Goal: Information Seeking & Learning: Learn about a topic

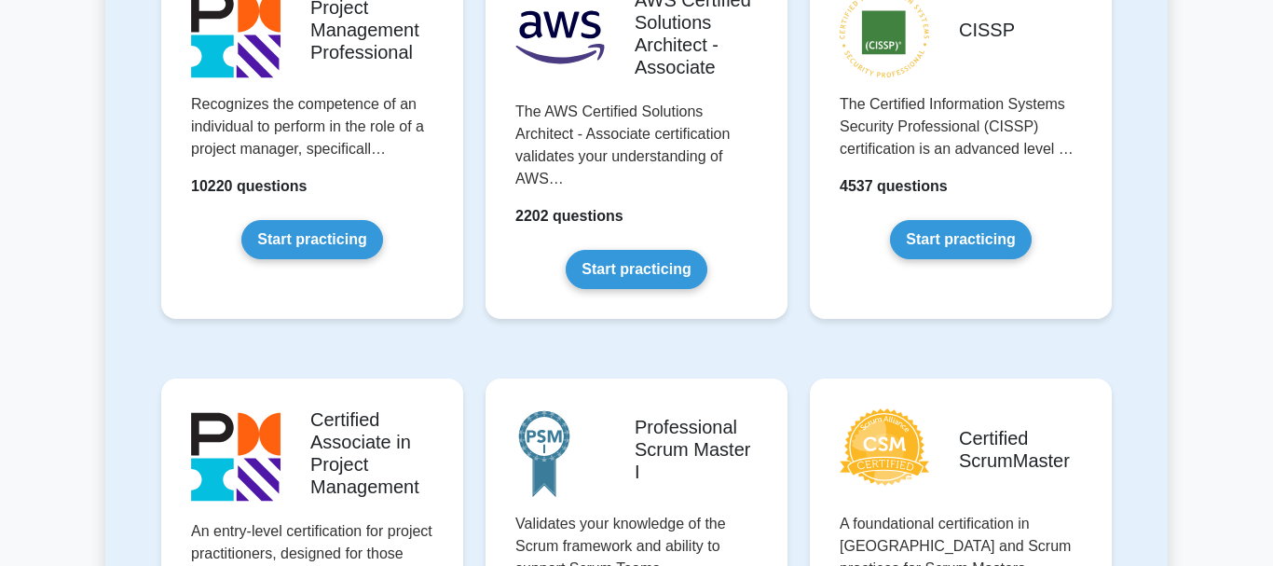
scroll to position [570, 0]
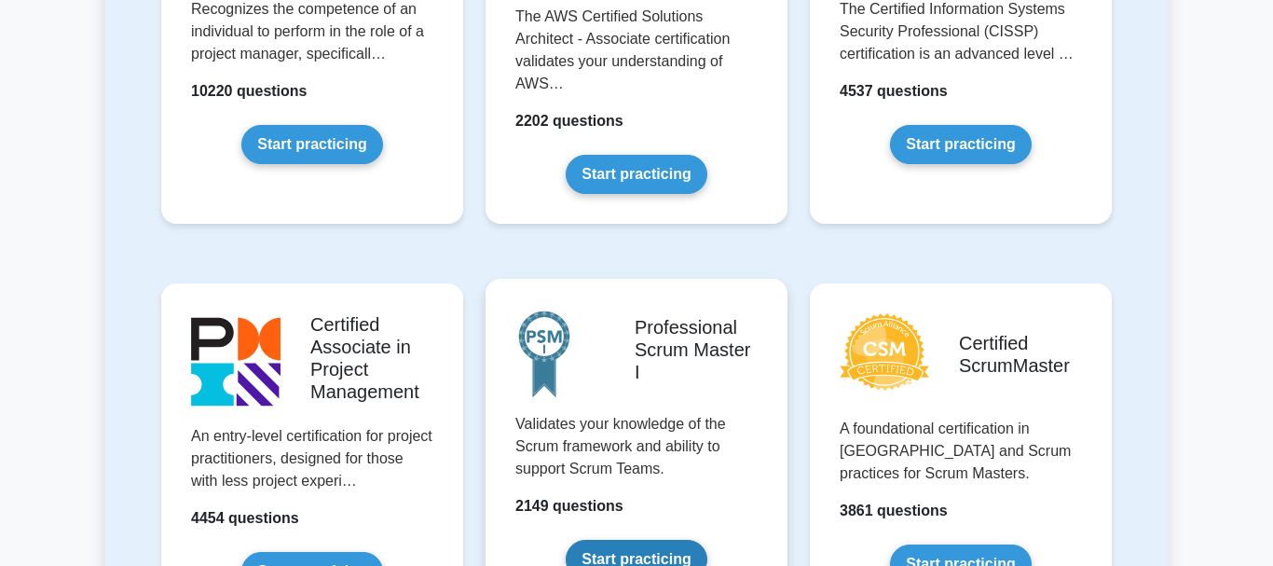
click at [578, 539] on link "Start practicing" at bounding box center [636, 558] width 141 height 39
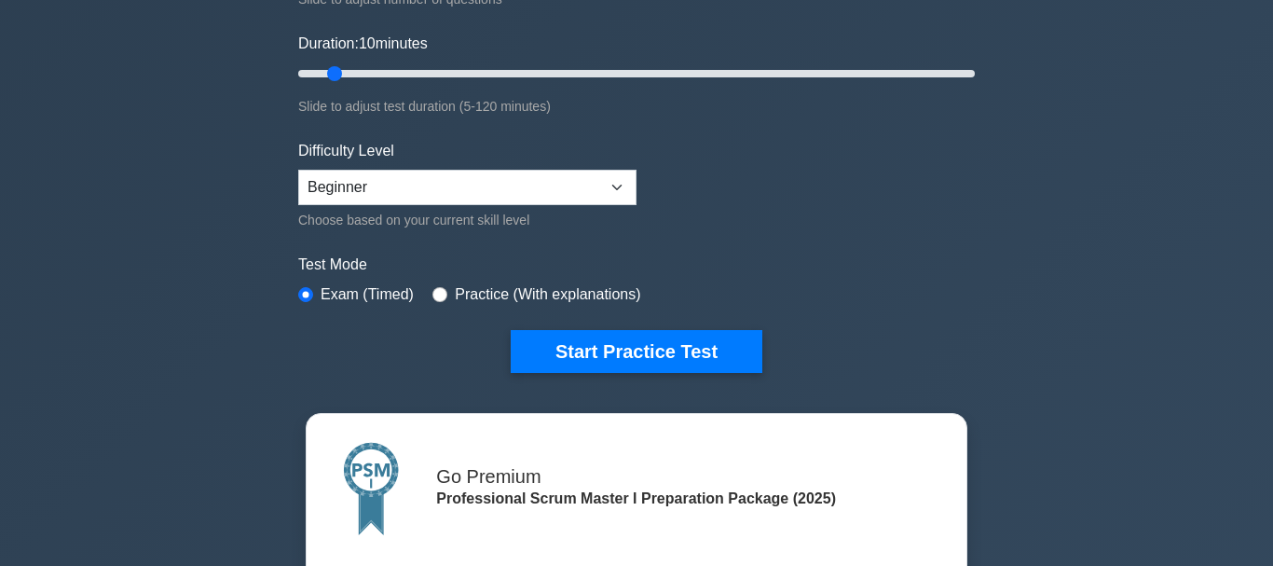
scroll to position [665, 0]
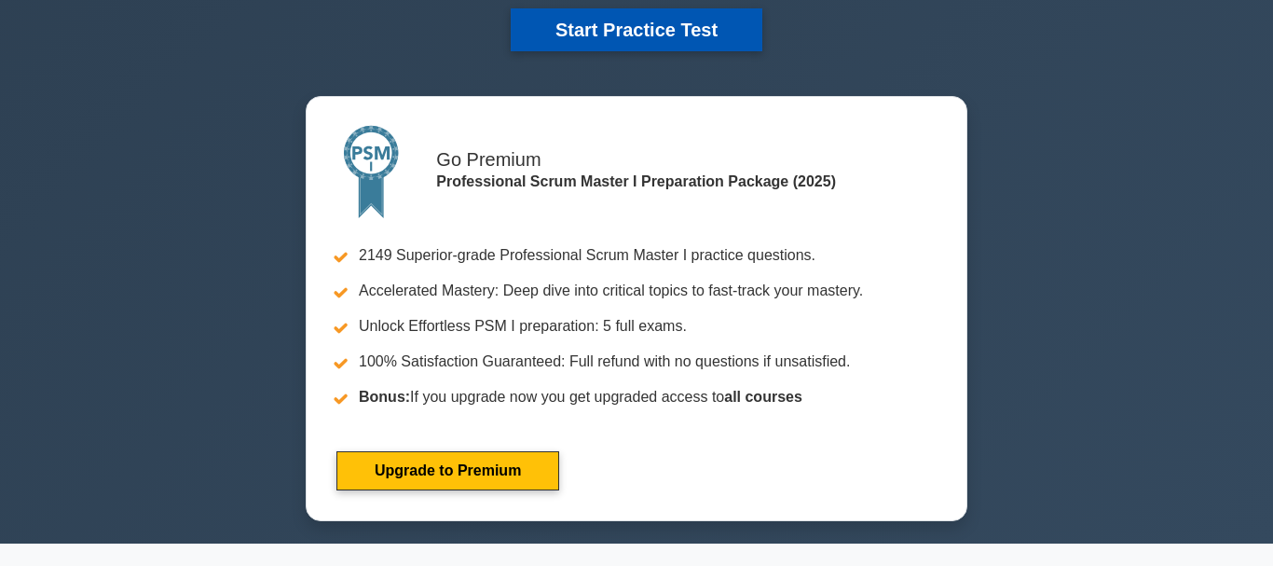
click at [623, 32] on button "Start Practice Test" at bounding box center [637, 29] width 252 height 43
